Goal: Information Seeking & Learning: Learn about a topic

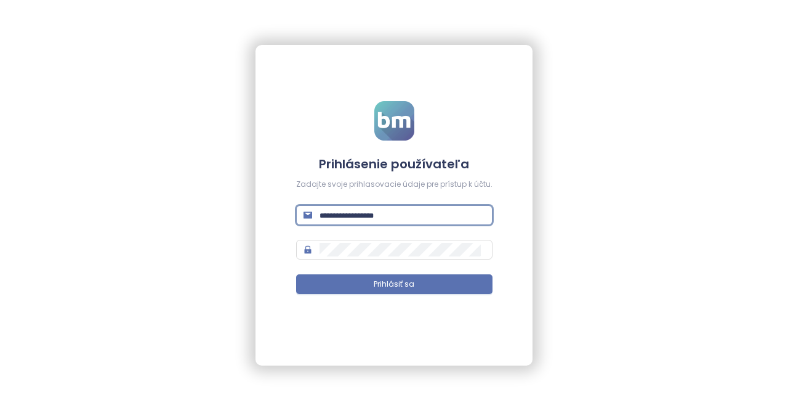
click at [341, 221] on input "text" at bounding box center [403, 215] width 166 height 14
paste input "**********"
type input "**********"
click at [391, 217] on input "text" at bounding box center [403, 215] width 166 height 14
type input "**********"
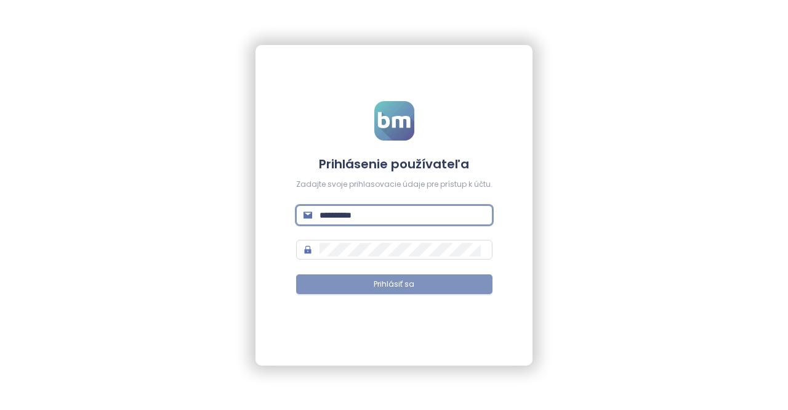
click at [400, 285] on span "Prihlásiť sa" at bounding box center [394, 284] width 41 height 12
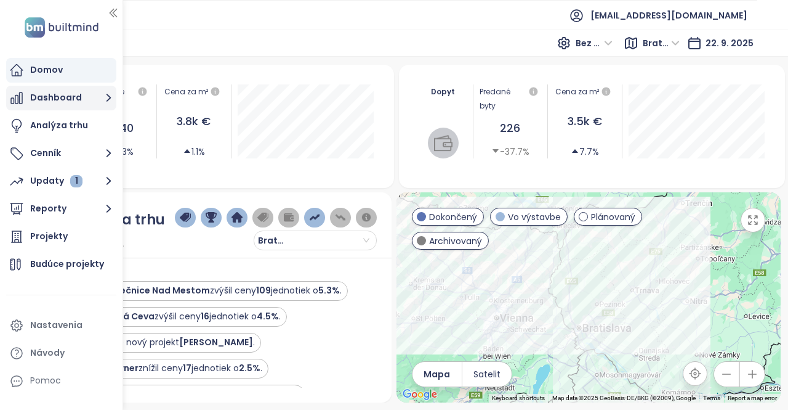
click at [34, 94] on button "Dashboard" at bounding box center [61, 98] width 110 height 25
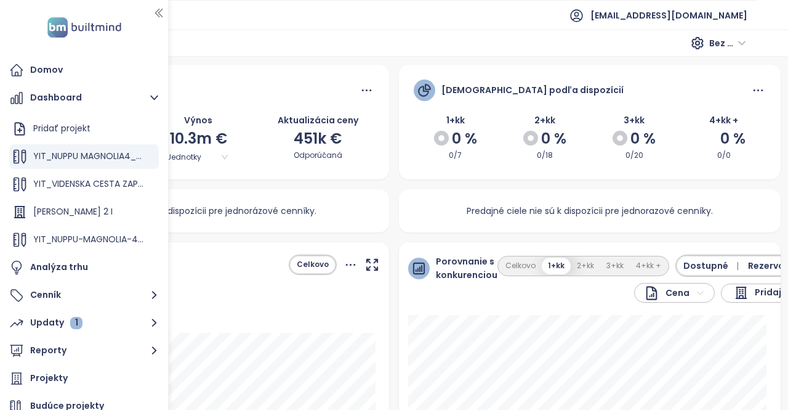
drag, startPoint x: 124, startPoint y: 198, endPoint x: 169, endPoint y: 206, distance: 45.2
click at [169, 206] on div at bounding box center [167, 205] width 6 height 410
click at [93, 153] on span "YIT_NUPPU MAGNOLIA4_V3" at bounding box center [89, 156] width 113 height 12
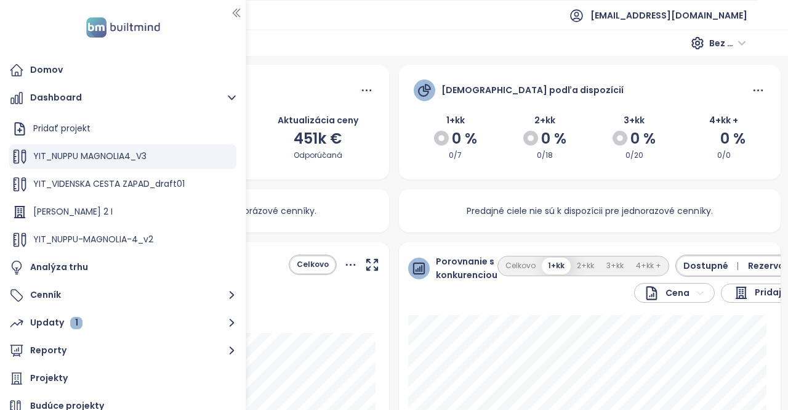
drag, startPoint x: 168, startPoint y: 214, endPoint x: 299, endPoint y: 224, distance: 131.5
click at [299, 224] on section "Domov Dashboard Pridať projekt YIT_NUPPU MAGNOLIA4_V3 YIT_VIDENSKA CESTA ZAPAD_…" at bounding box center [394, 205] width 788 height 410
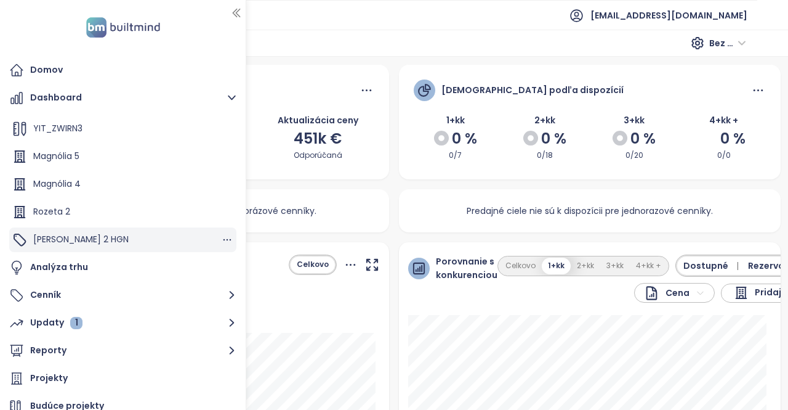
click at [137, 243] on div "[PERSON_NAME] 2 HGN" at bounding box center [122, 239] width 227 height 25
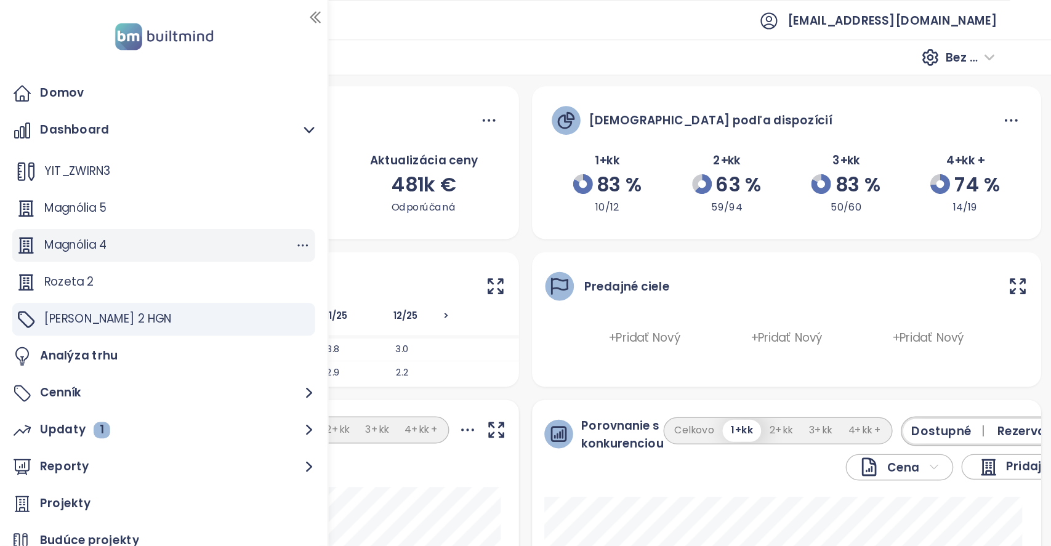
scroll to position [0, 0]
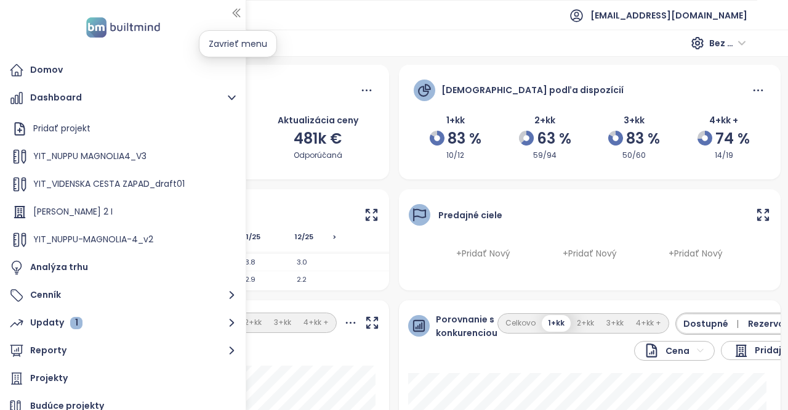
click at [234, 10] on icon "button" at bounding box center [236, 13] width 12 height 12
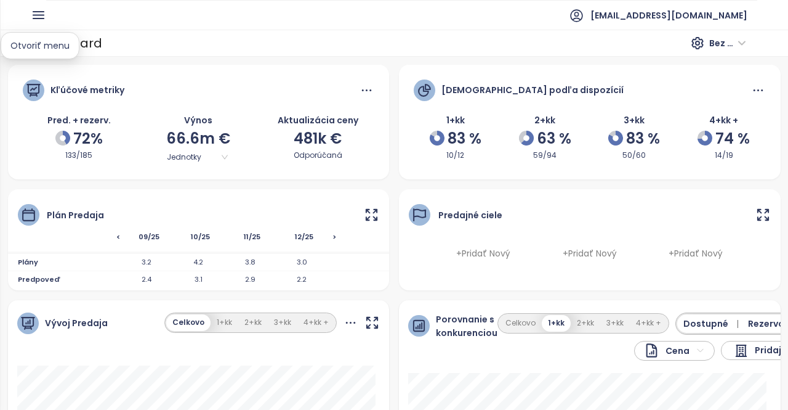
click at [39, 15] on icon "button" at bounding box center [38, 15] width 10 height 7
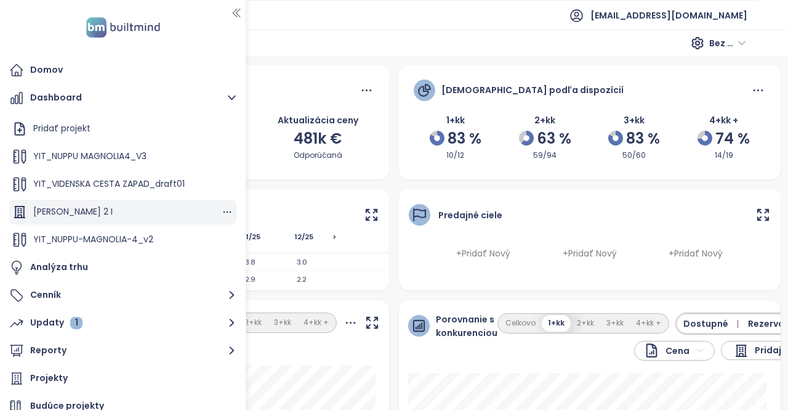
click at [122, 205] on div "[PERSON_NAME] 2 I" at bounding box center [122, 212] width 227 height 25
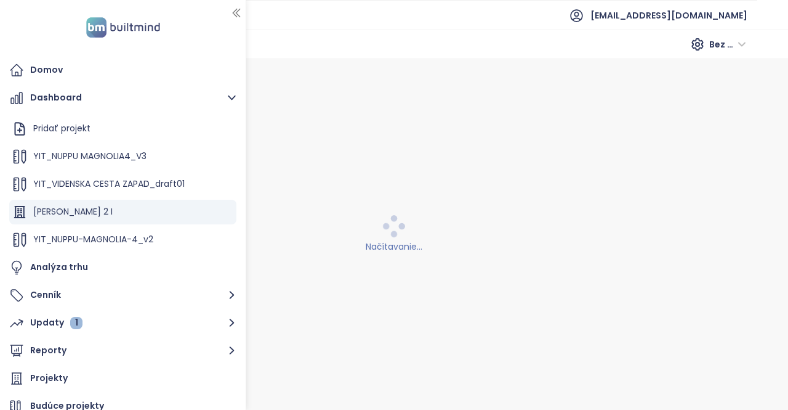
click at [236, 9] on icon "button" at bounding box center [236, 13] width 7 height 8
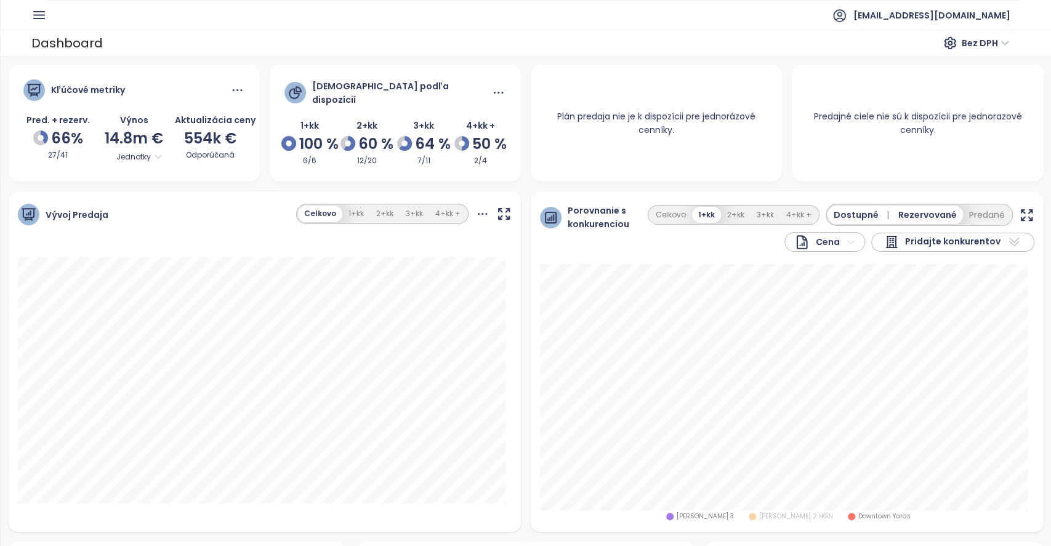
click at [788, 243] on div "Pridajte konkurentov" at bounding box center [953, 242] width 163 height 19
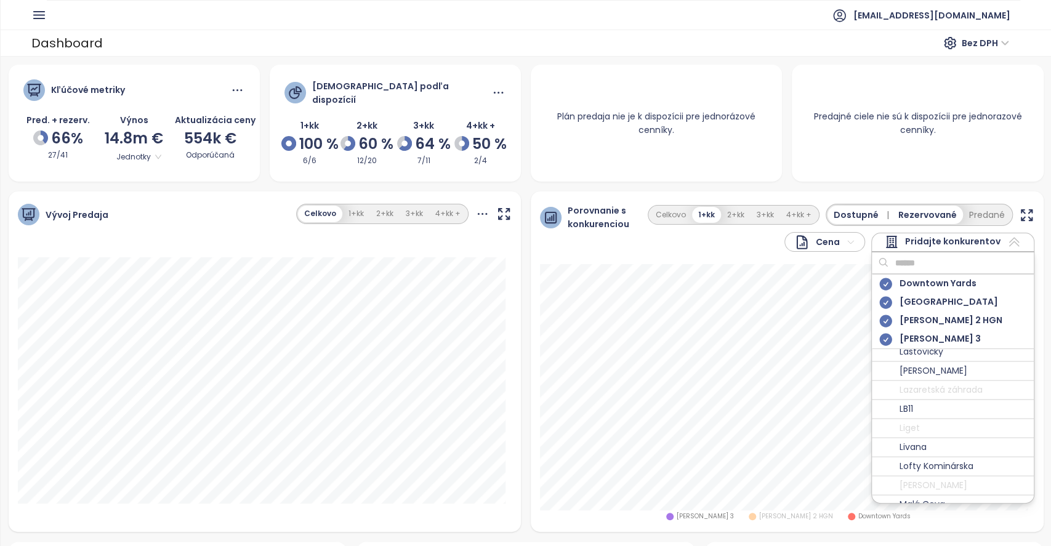
scroll to position [2190, 0]
click at [788, 409] on span "Metropolis" at bounding box center [922, 422] width 44 height 15
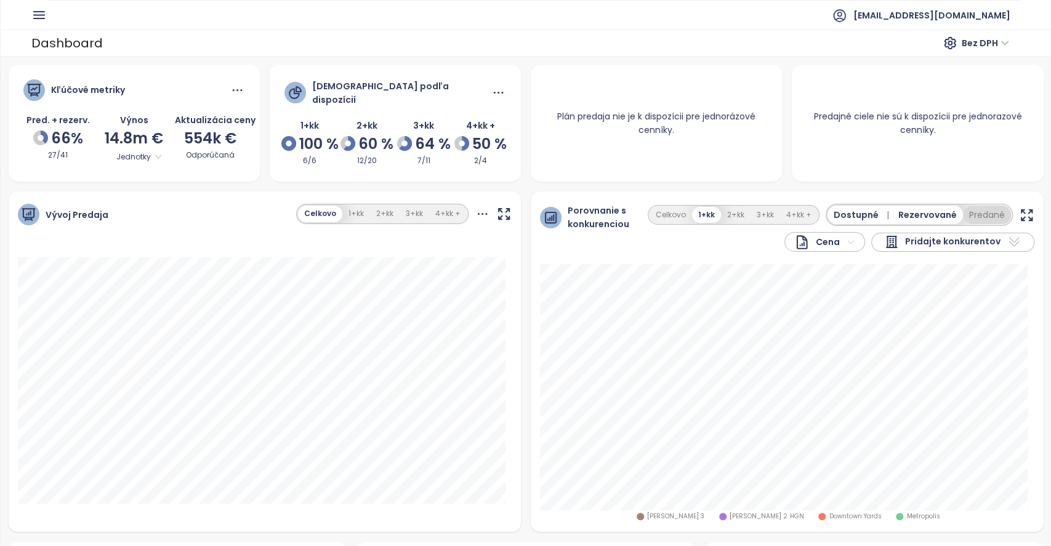
click at [788, 208] on button "Predané" at bounding box center [987, 215] width 48 height 18
drag, startPoint x: 717, startPoint y: 213, endPoint x: 713, endPoint y: 229, distance: 16.0
click at [716, 212] on button "2+kk" at bounding box center [727, 215] width 30 height 17
click at [788, 239] on icon at bounding box center [1014, 242] width 15 height 15
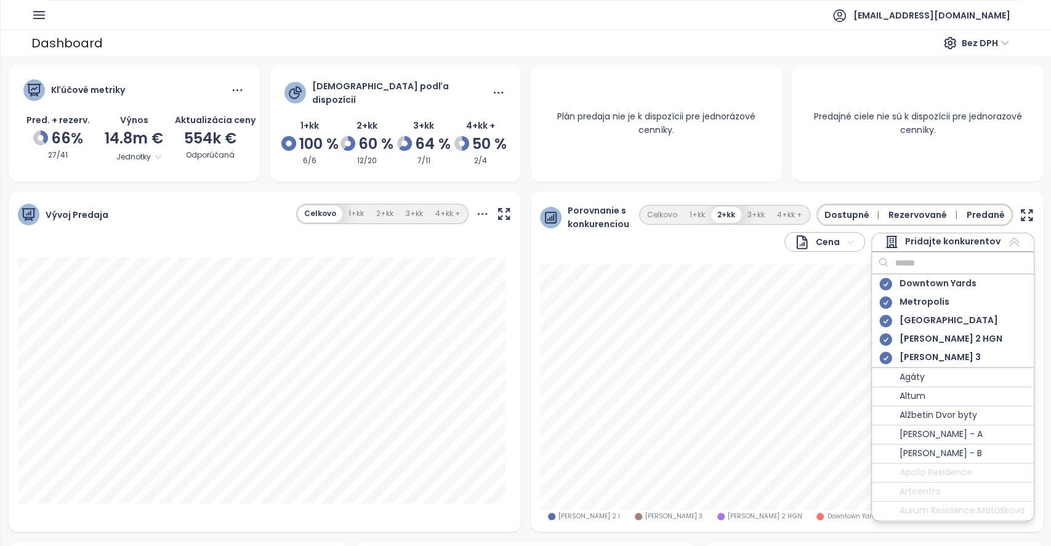
click at [788, 237] on icon at bounding box center [1014, 242] width 15 height 15
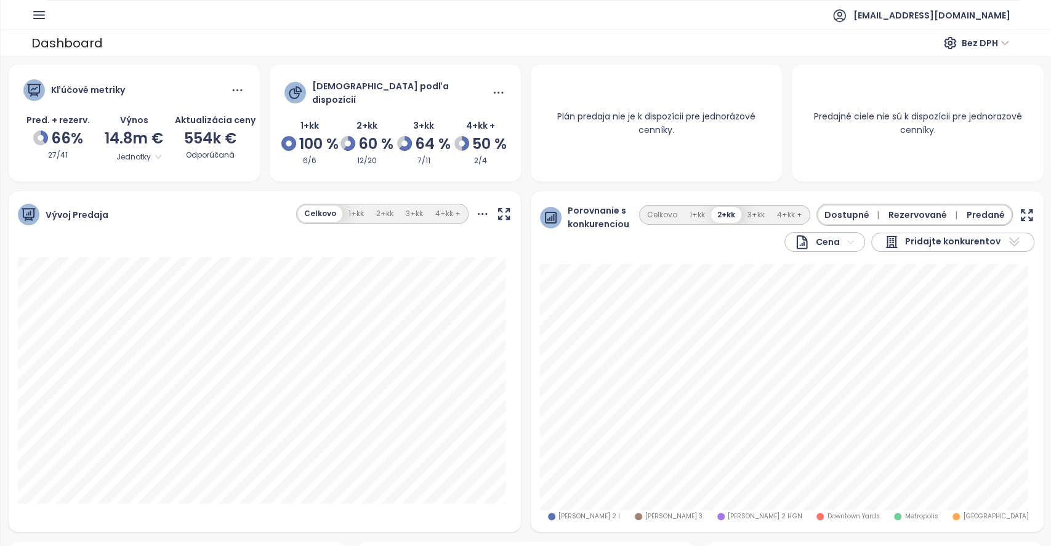
click at [728, 409] on span "[PERSON_NAME] 2 HGN" at bounding box center [765, 517] width 74 height 10
click at [788, 42] on span "Bez DPH" at bounding box center [985, 43] width 47 height 18
click at [788, 67] on div "S DPH" at bounding box center [988, 68] width 38 height 14
click at [788, 209] on button "Predané" at bounding box center [987, 215] width 48 height 18
click at [788, 240] on icon at bounding box center [1014, 242] width 15 height 15
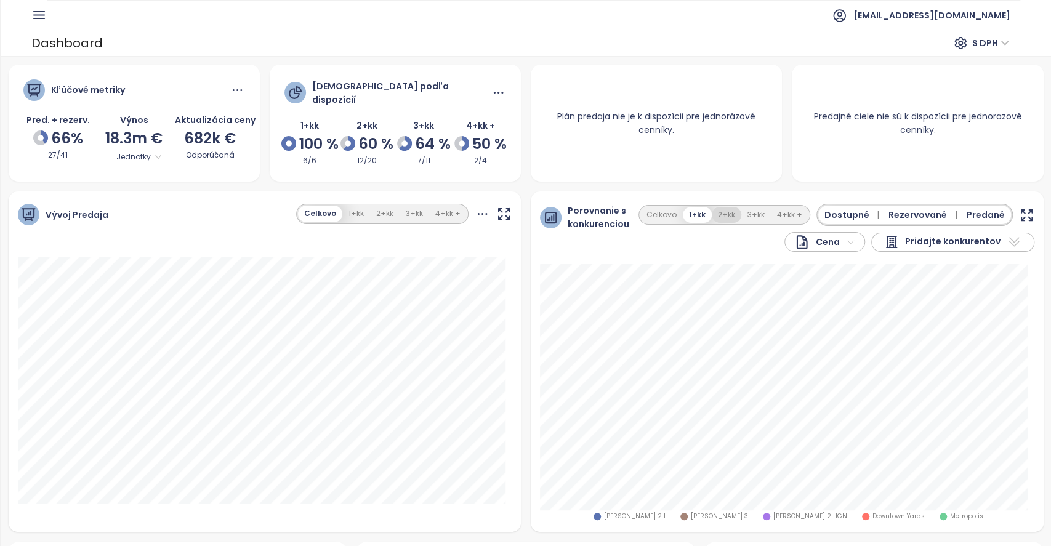
click at [714, 209] on button "2+kk" at bounding box center [727, 215] width 30 height 17
drag, startPoint x: 736, startPoint y: 513, endPoint x: 743, endPoint y: 511, distance: 7.8
click at [737, 409] on span "[PERSON_NAME] 2 HGN" at bounding box center [765, 517] width 74 height 10
click at [746, 209] on button "3+kk" at bounding box center [757, 215] width 30 height 17
click at [788, 409] on span "Downtown Yards" at bounding box center [853, 517] width 52 height 10
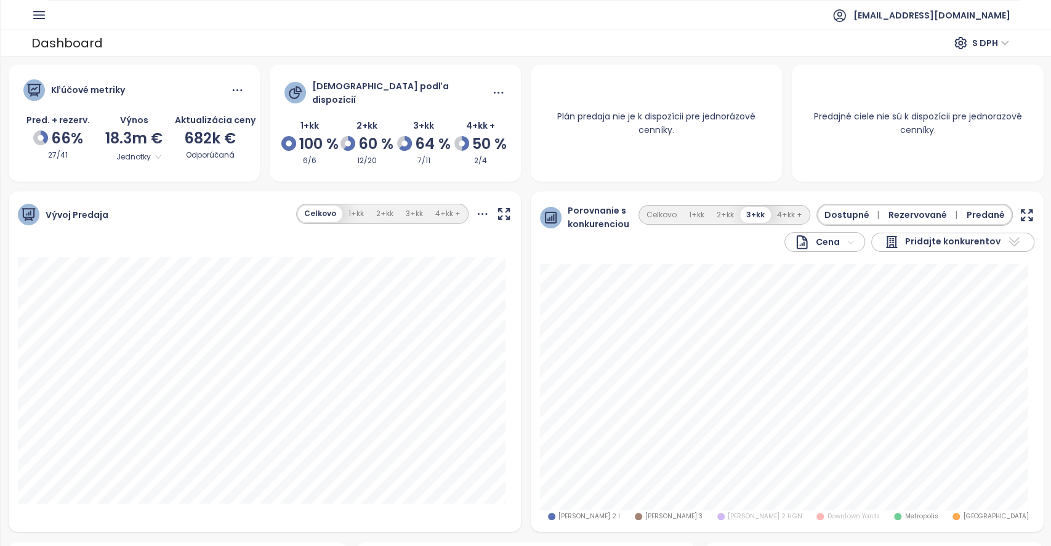
click at [728, 409] on span "[PERSON_NAME] 2 HGN" at bounding box center [765, 517] width 74 height 10
click at [788, 409] on span "Metropolis" at bounding box center [921, 517] width 33 height 10
